Goal: Check status: Check status

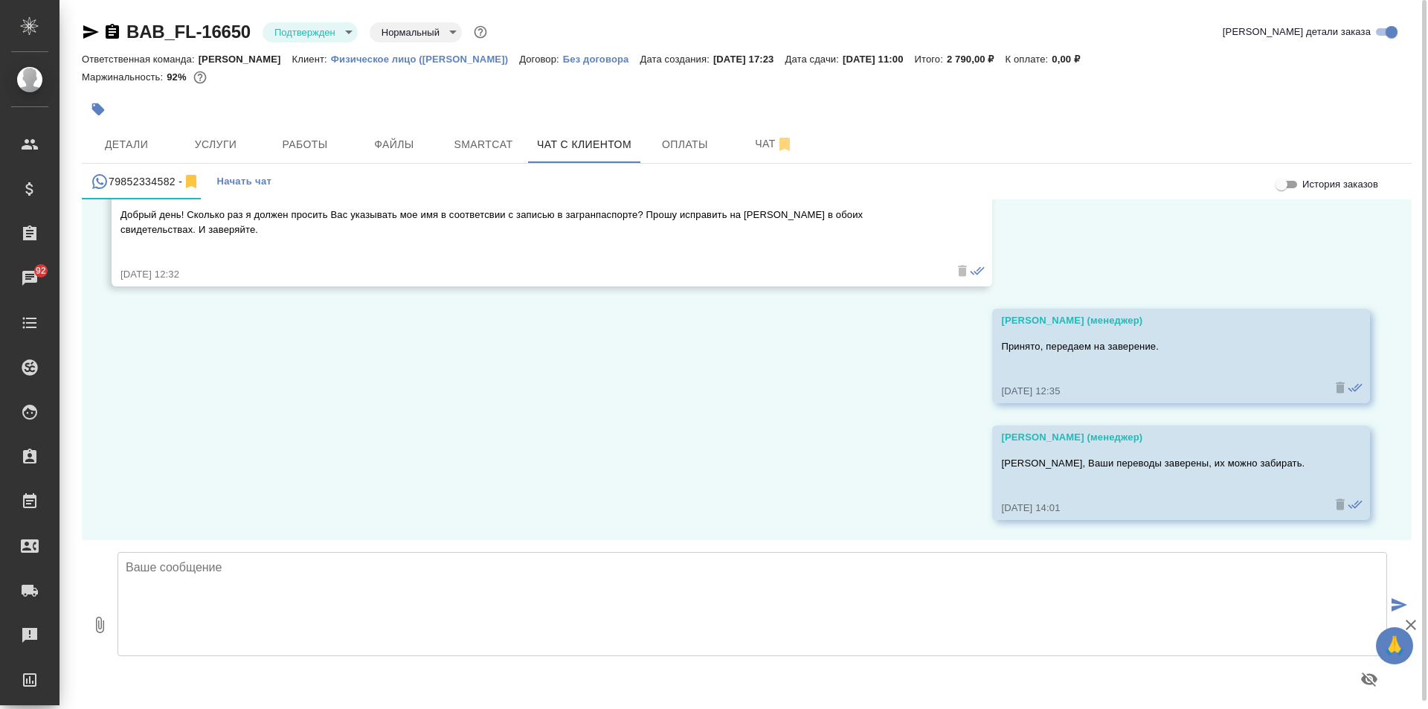
scroll to position [15625, 0]
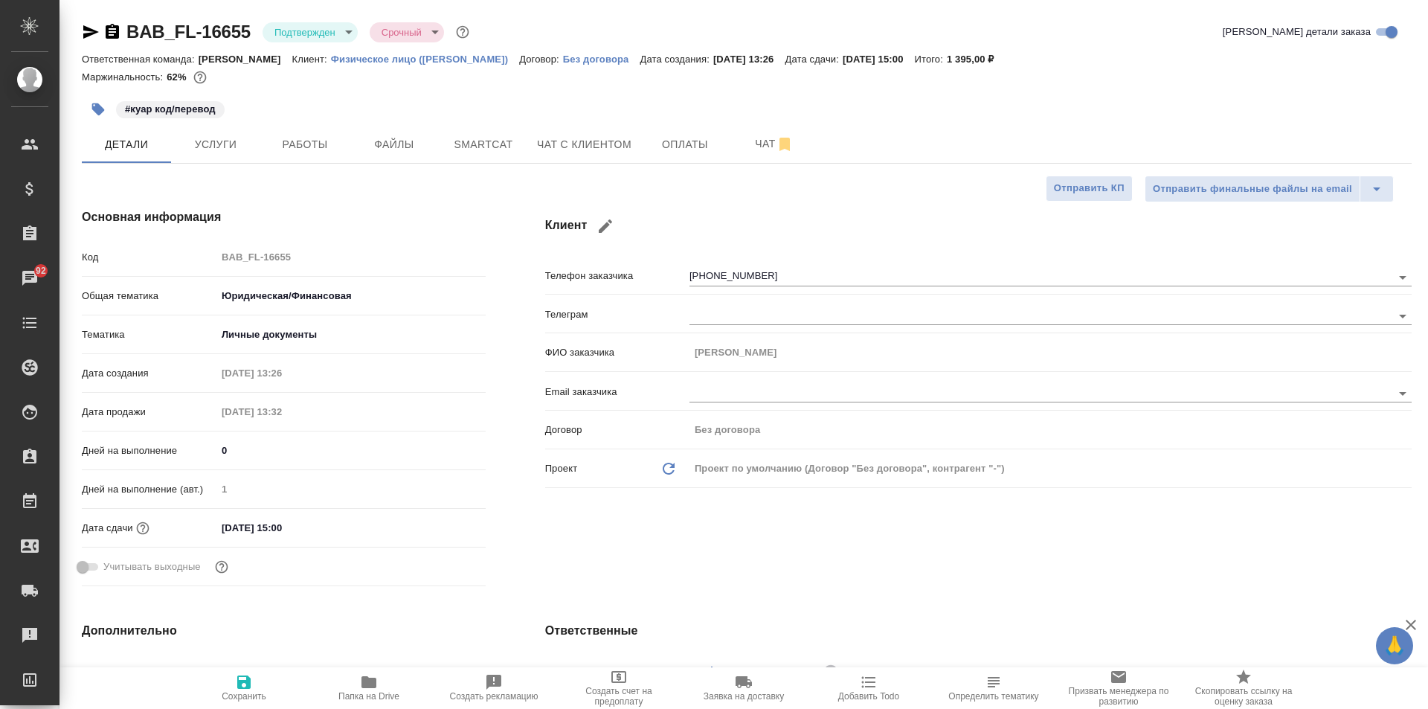
select select "RU"
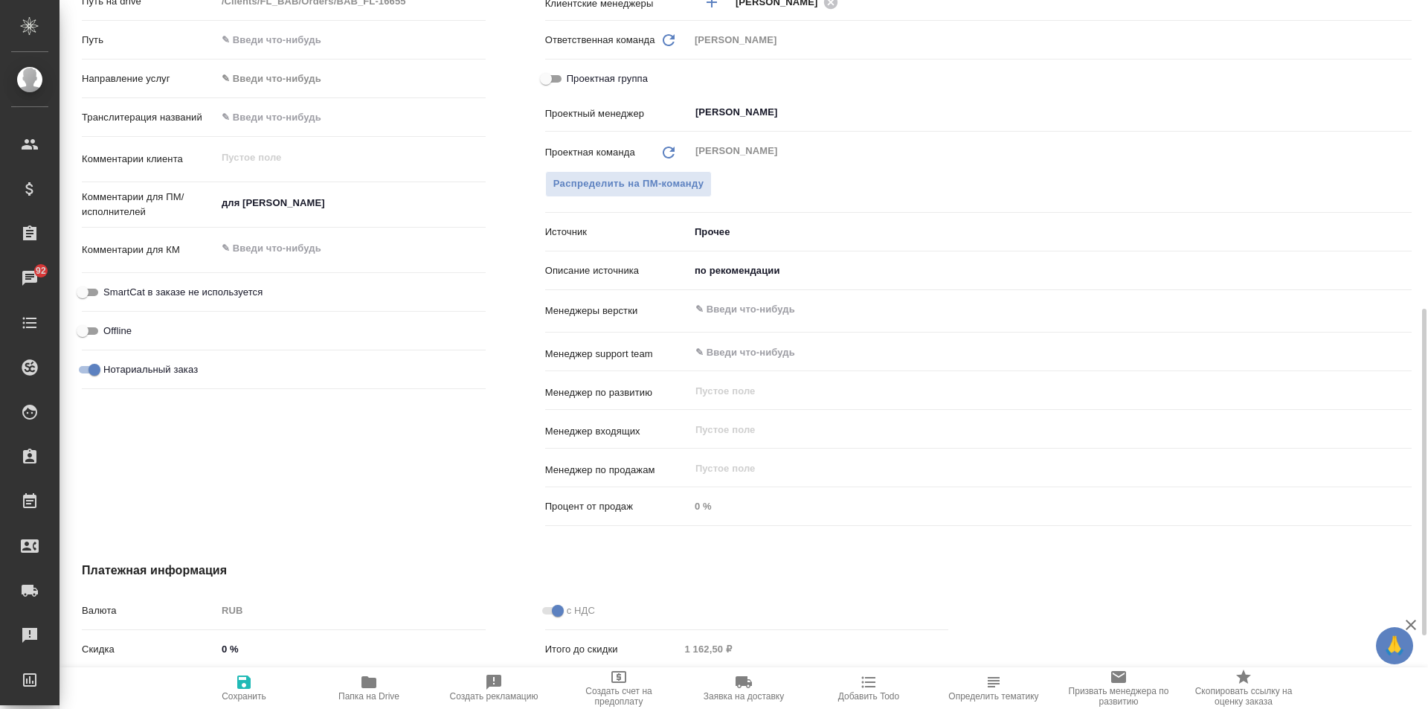
scroll to position [446, 0]
